Goal: Navigation & Orientation: Understand site structure

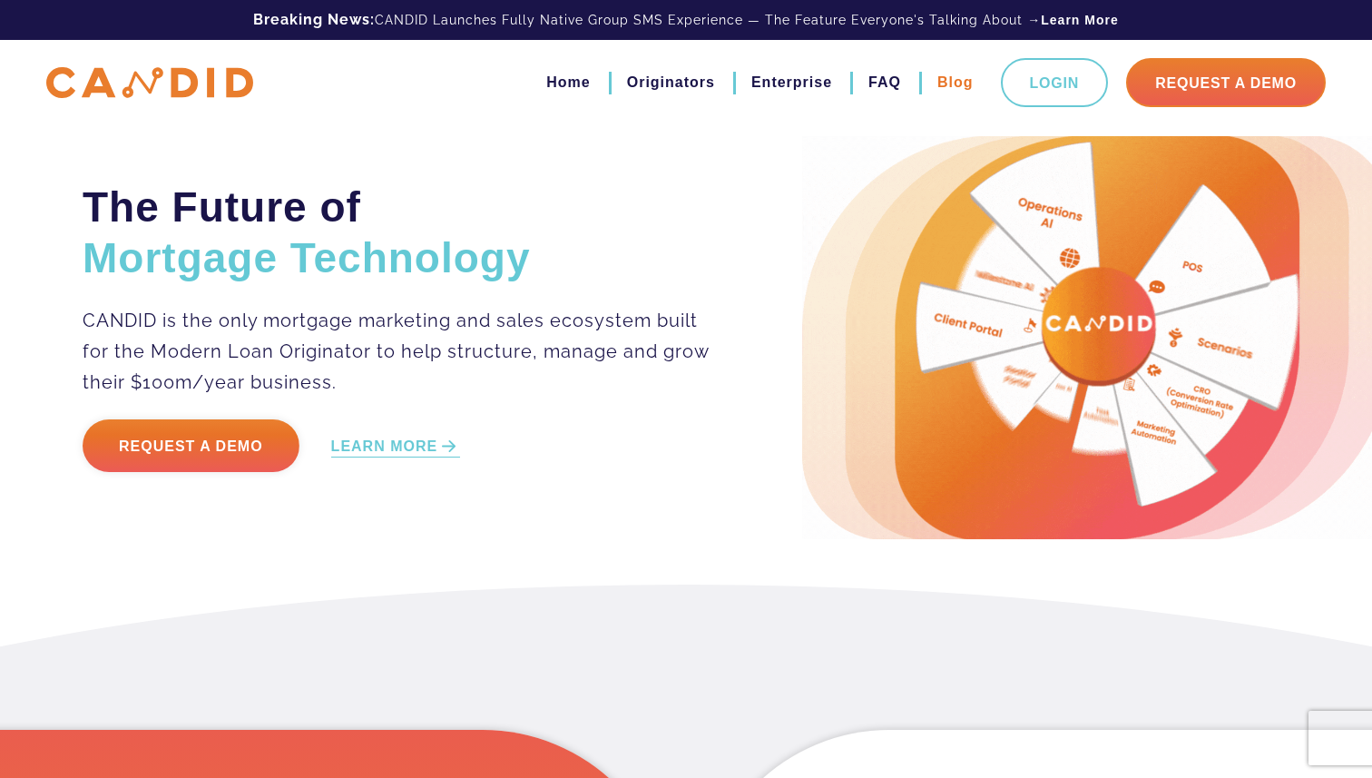
click at [939, 83] on link "Blog" at bounding box center [955, 82] width 36 height 31
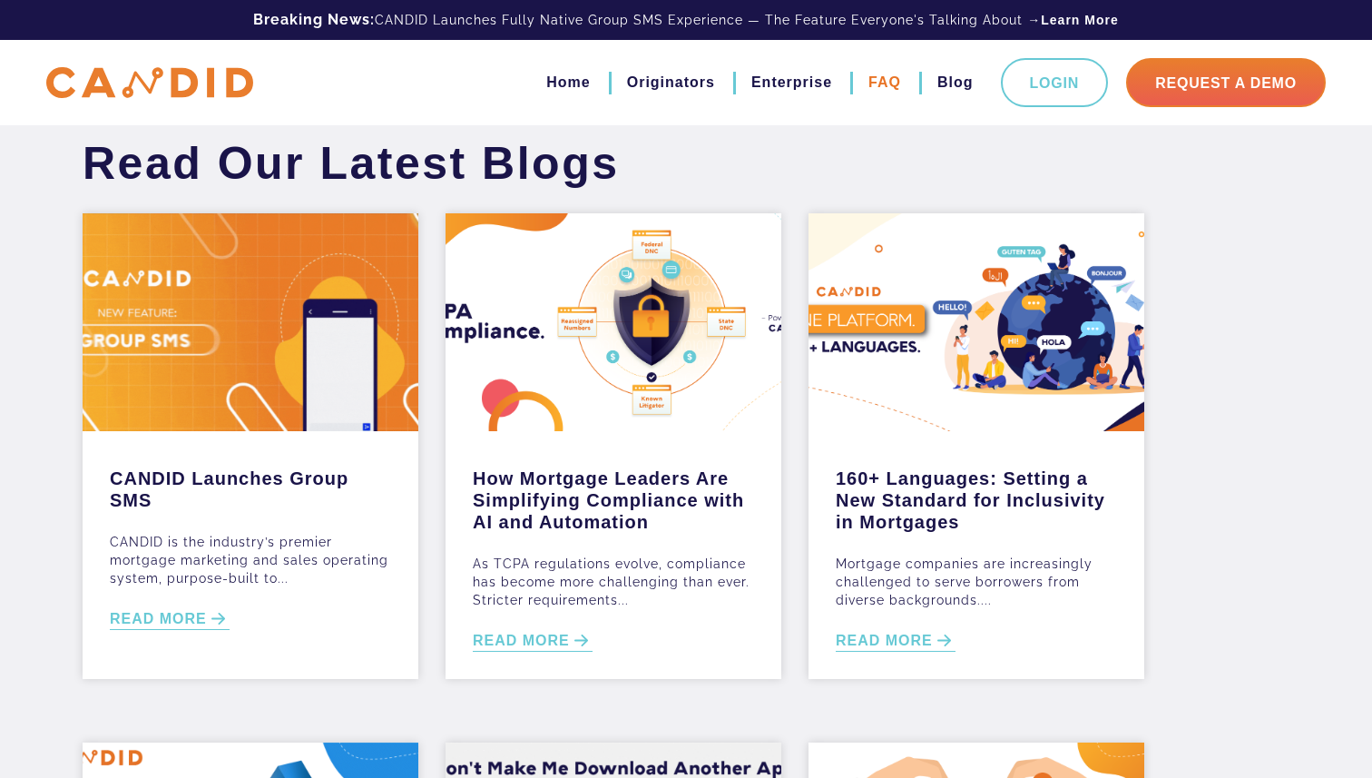
click at [889, 86] on link "FAQ" at bounding box center [884, 82] width 33 height 31
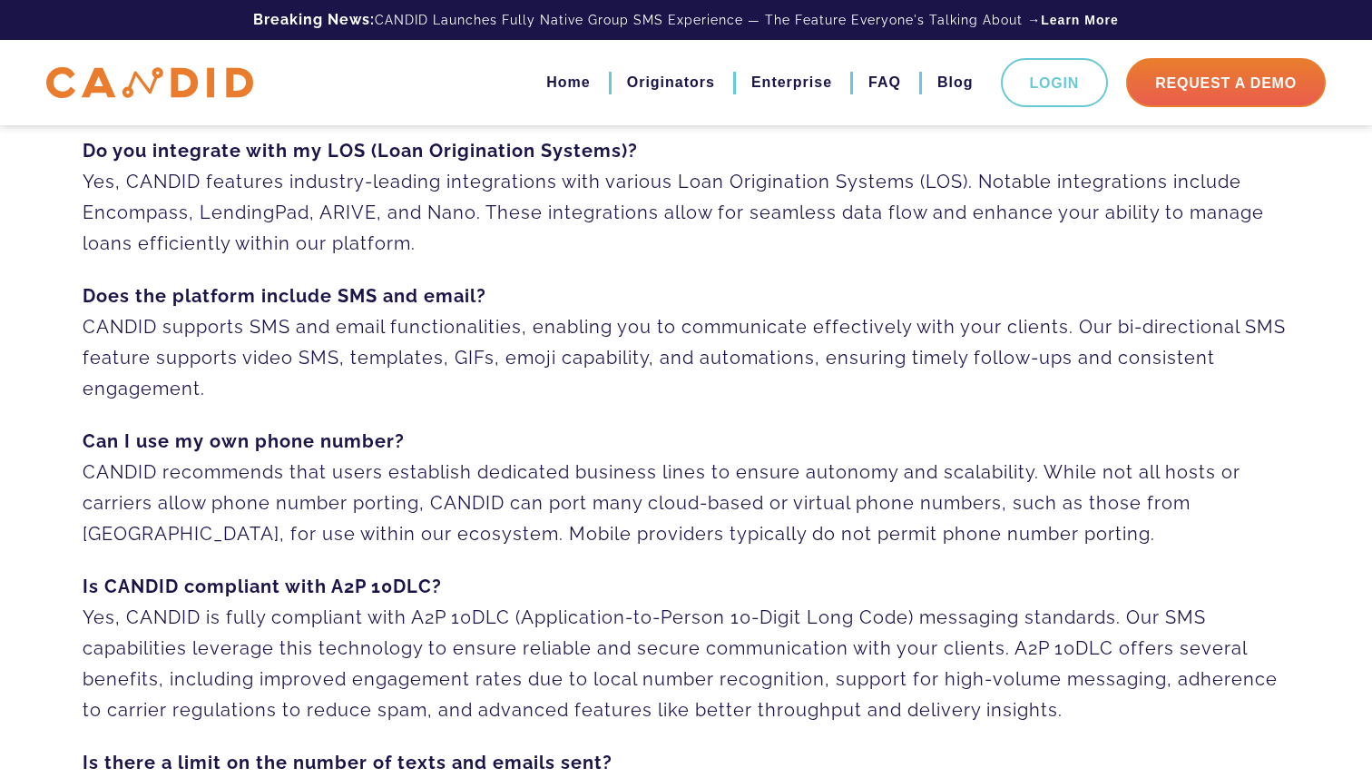
scroll to position [296, 0]
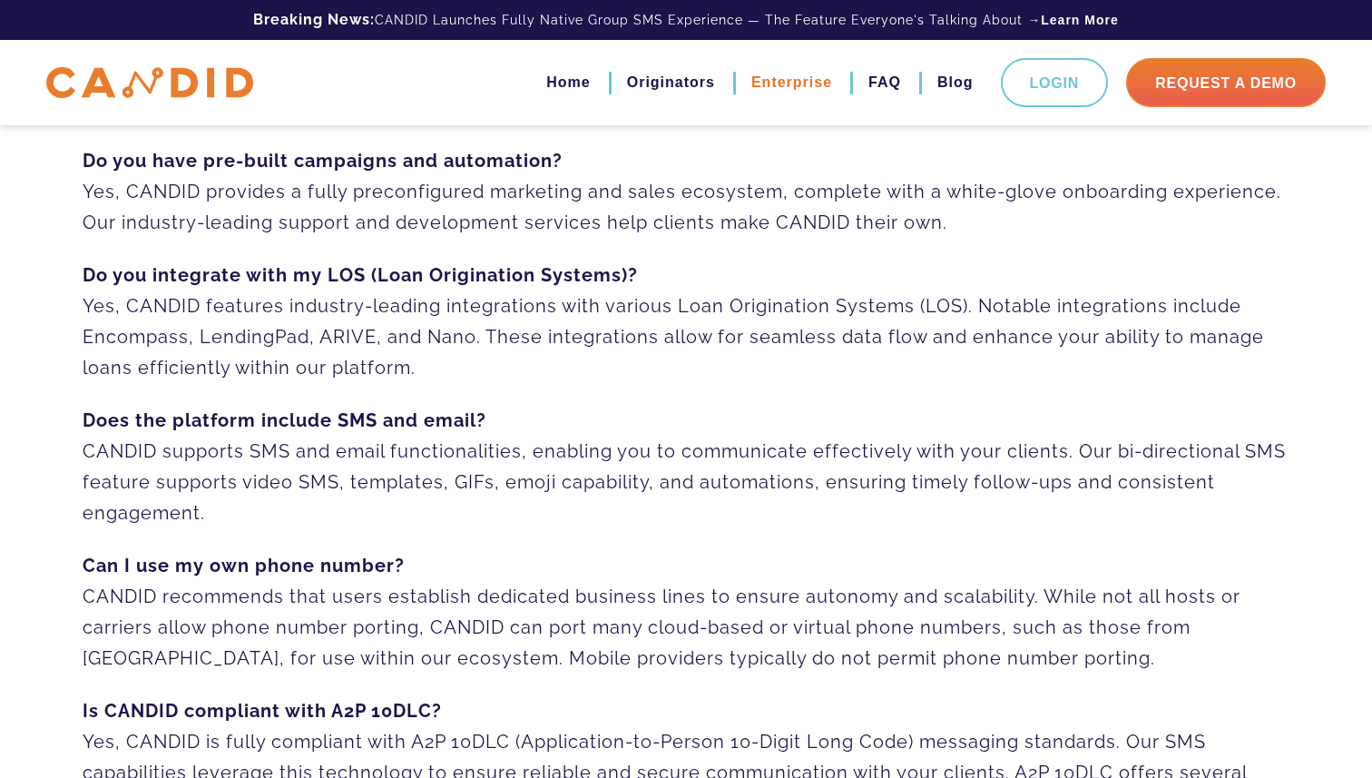
click at [808, 92] on link "Enterprise" at bounding box center [791, 82] width 81 height 31
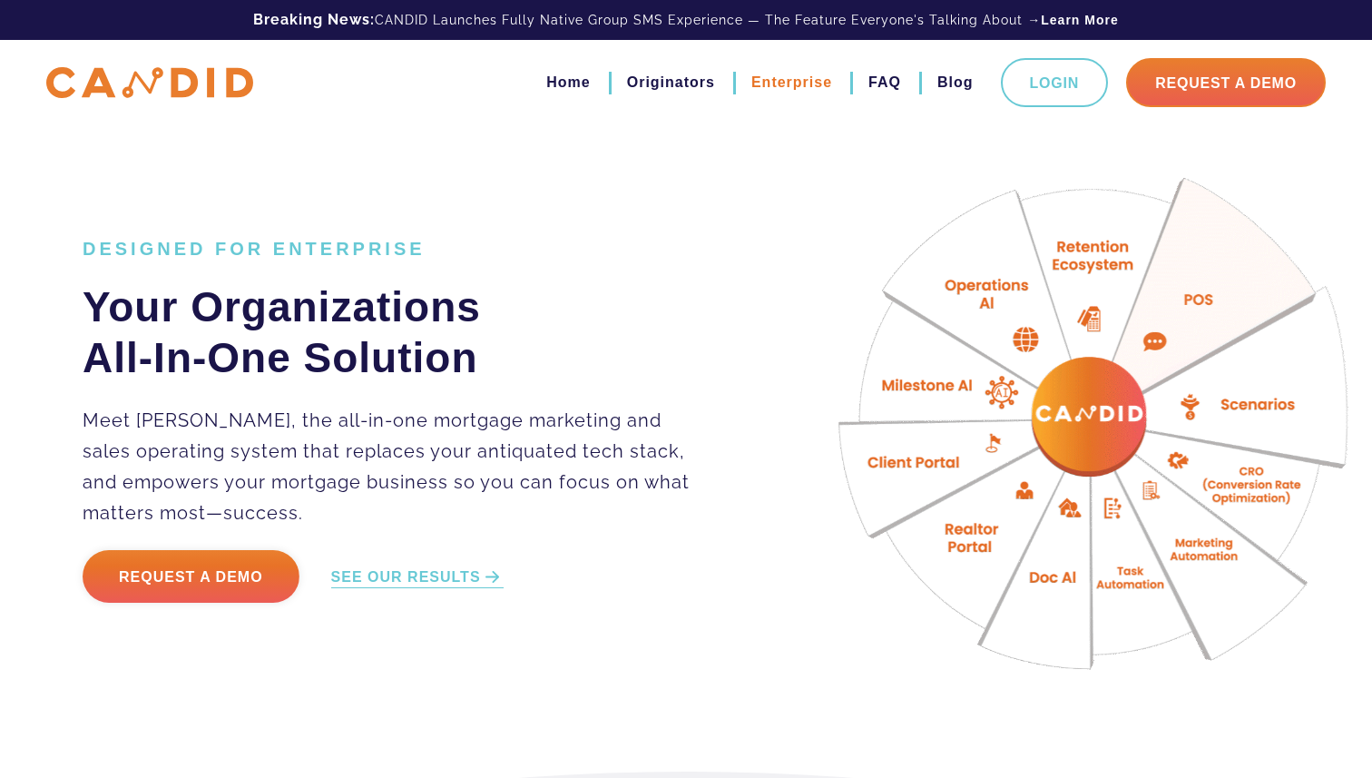
click at [812, 83] on link "Enterprise" at bounding box center [791, 82] width 81 height 31
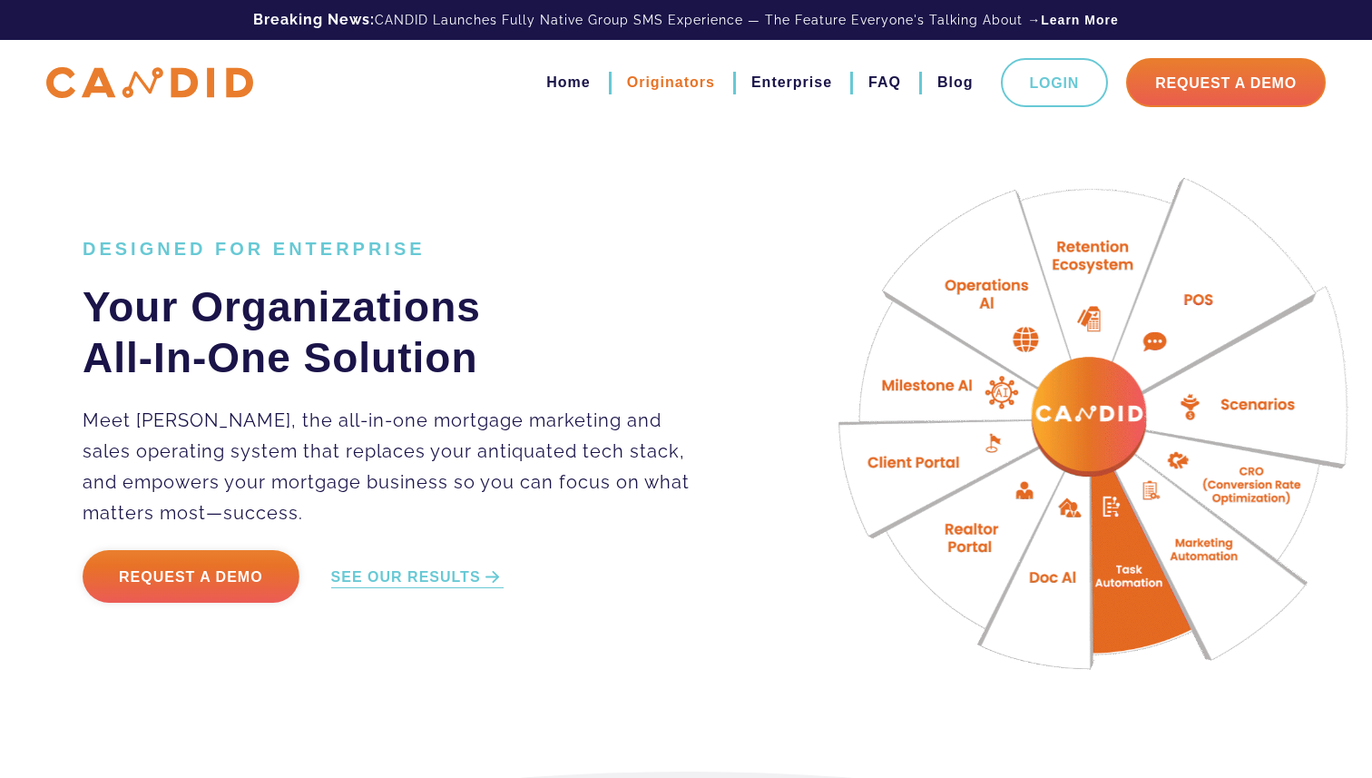
click at [666, 87] on link "Originators" at bounding box center [671, 82] width 88 height 31
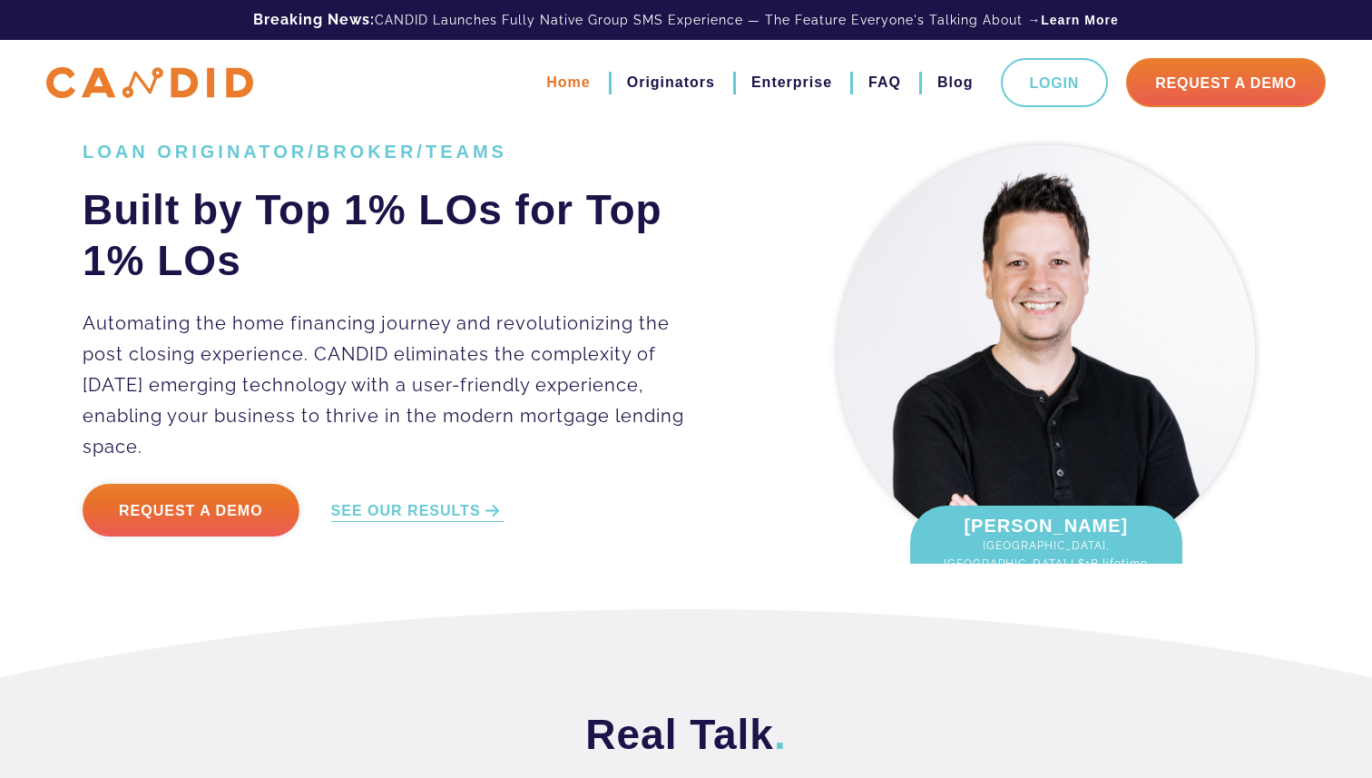
click at [576, 81] on link "Home" at bounding box center [568, 82] width 44 height 31
